Goal: Check status: Check status

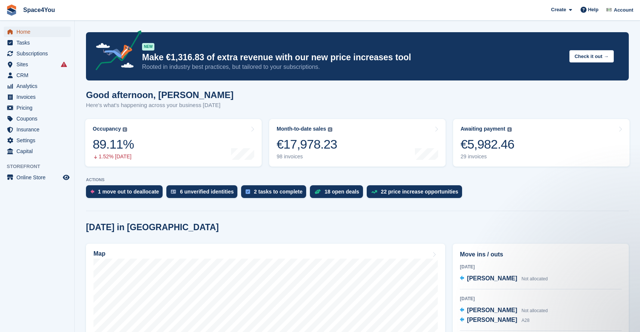
click at [24, 36] on span "Home" at bounding box center [38, 32] width 45 height 10
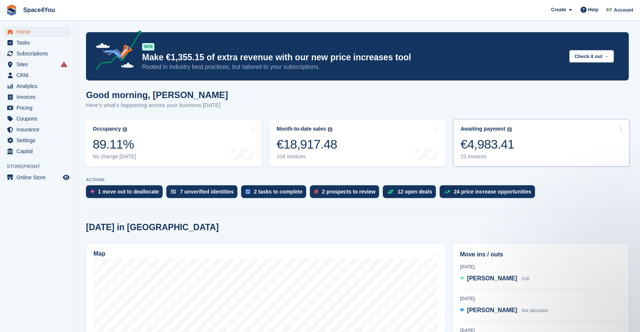
click at [500, 142] on div "€4,983.41" at bounding box center [488, 143] width 54 height 15
